Goal: Information Seeking & Learning: Learn about a topic

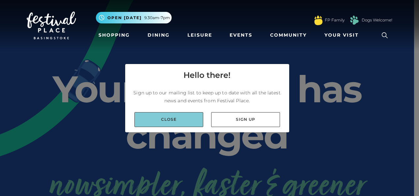
click at [188, 121] on link "Close" at bounding box center [168, 119] width 69 height 15
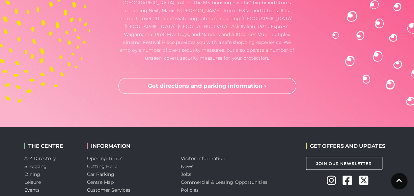
scroll to position [1836, 0]
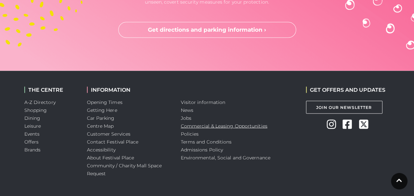
click at [187, 123] on link "Commercial & Leasing Opportunities" at bounding box center [224, 126] width 87 height 6
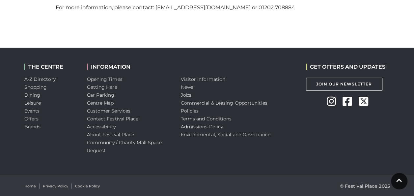
scroll to position [994, 0]
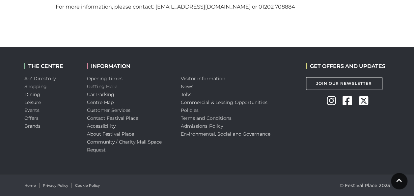
click at [99, 149] on link "Community / Charity Mall Space Request" at bounding box center [124, 146] width 75 height 14
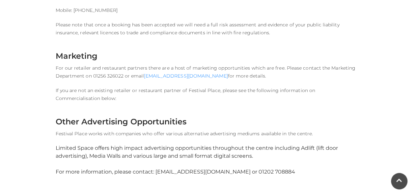
scroll to position [0, 0]
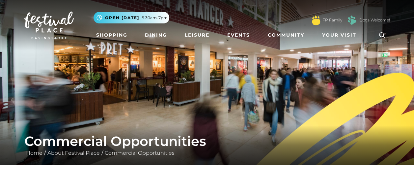
click at [334, 19] on link "FP Family" at bounding box center [333, 20] width 20 height 6
click at [289, 35] on link "Community" at bounding box center [286, 35] width 42 height 12
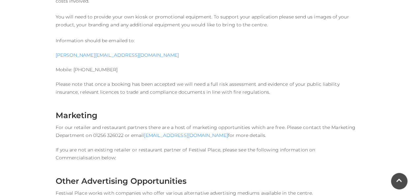
scroll to position [791, 0]
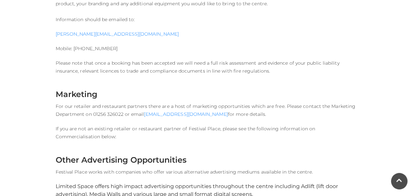
click at [96, 62] on p "Please note that once a booking has been accepted we will need a full risk asse…" at bounding box center [207, 67] width 303 height 16
click at [296, 71] on p "Please note that once a booking has been accepted we will need a full risk asse…" at bounding box center [207, 67] width 303 height 16
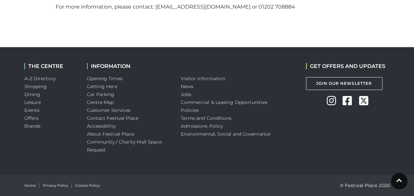
scroll to position [994, 0]
click at [345, 156] on div "GET OFFERS AND UPDATES Join Our Newsletter Instagram Facebook Twitter" at bounding box center [348, 110] width 94 height 127
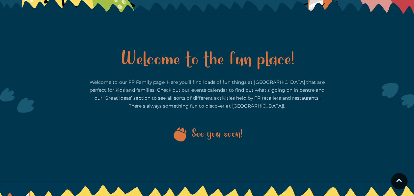
scroll to position [99, 0]
